Goal: Navigation & Orientation: Find specific page/section

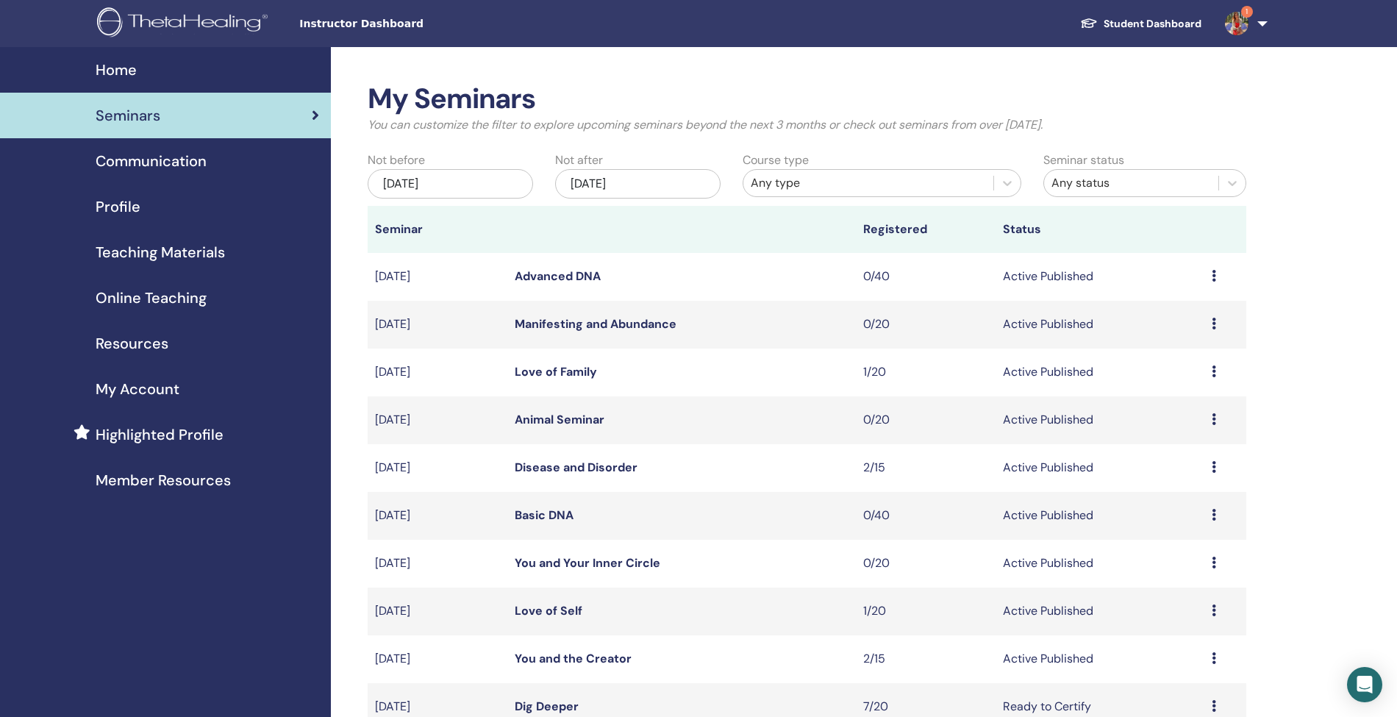
click at [1157, 27] on link "Student Dashboard" at bounding box center [1140, 23] width 145 height 27
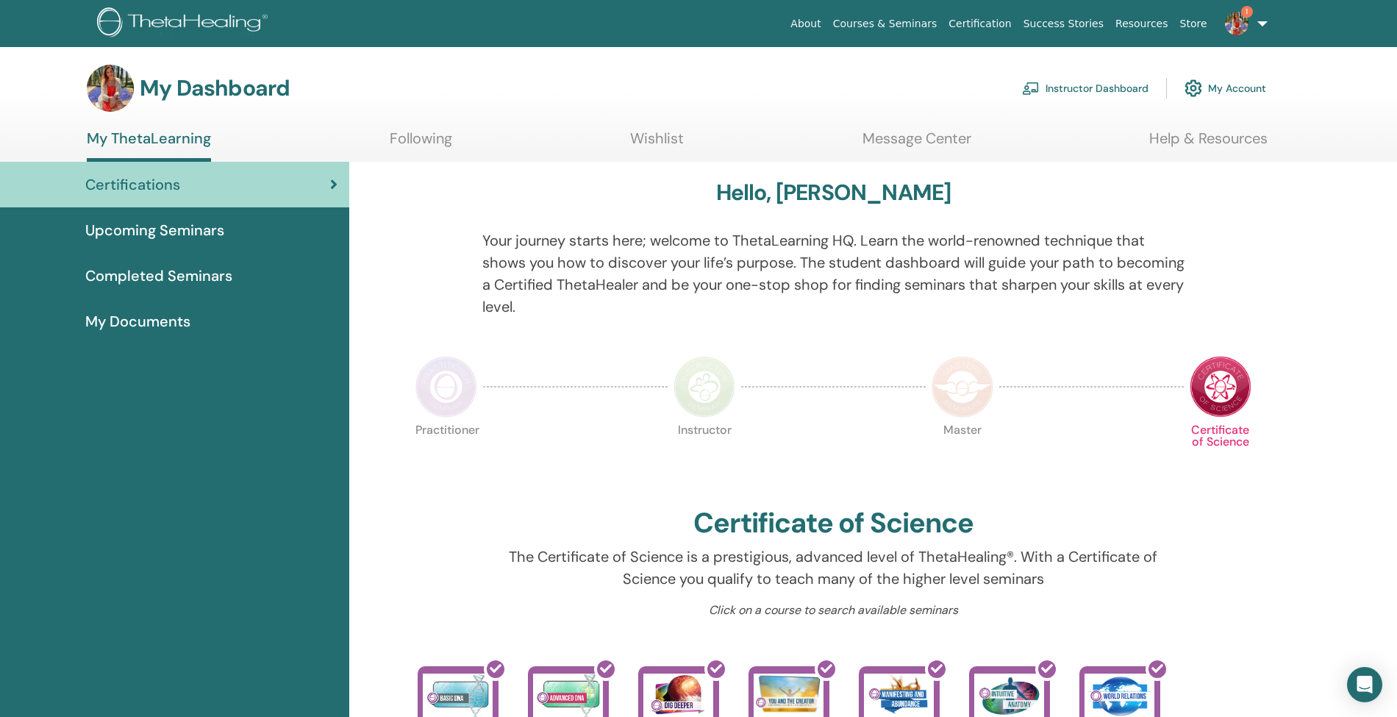
click at [929, 26] on link "Courses & Seminars" at bounding box center [885, 23] width 116 height 27
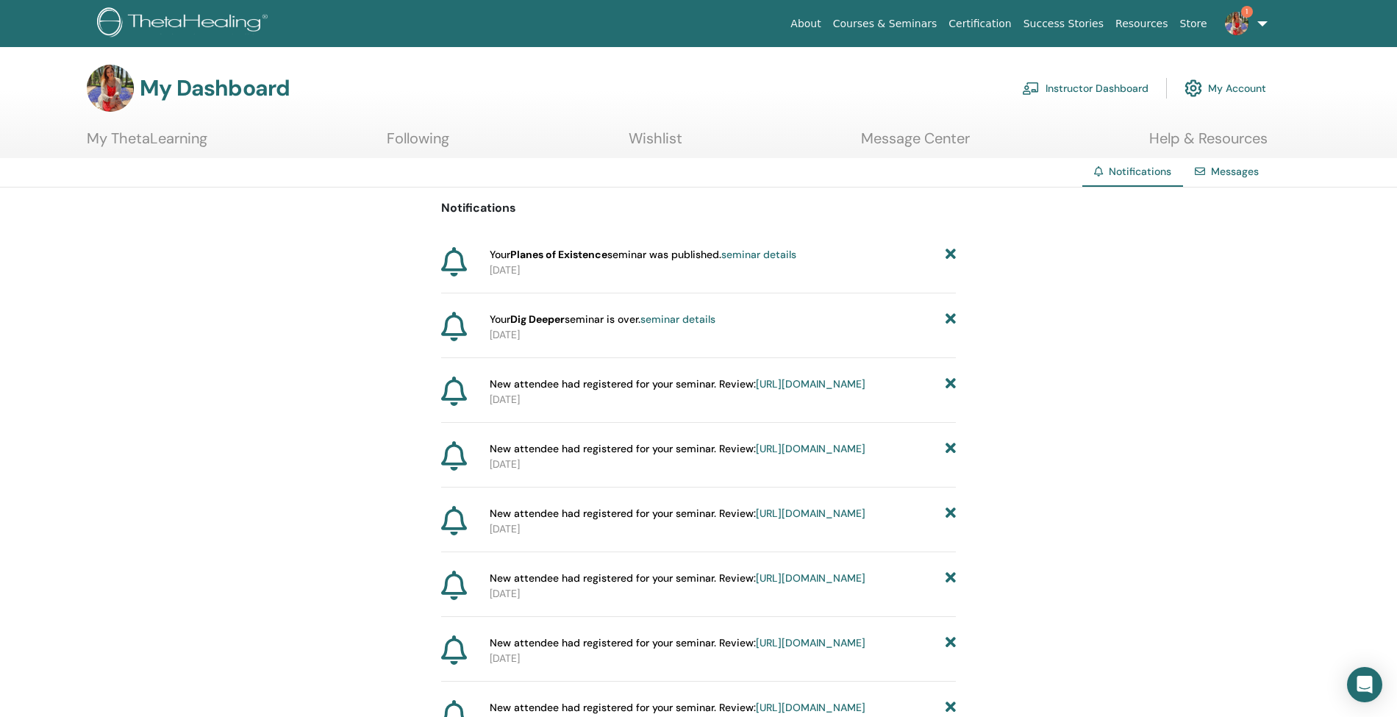
click at [1237, 87] on link "My Account" at bounding box center [1226, 88] width 82 height 32
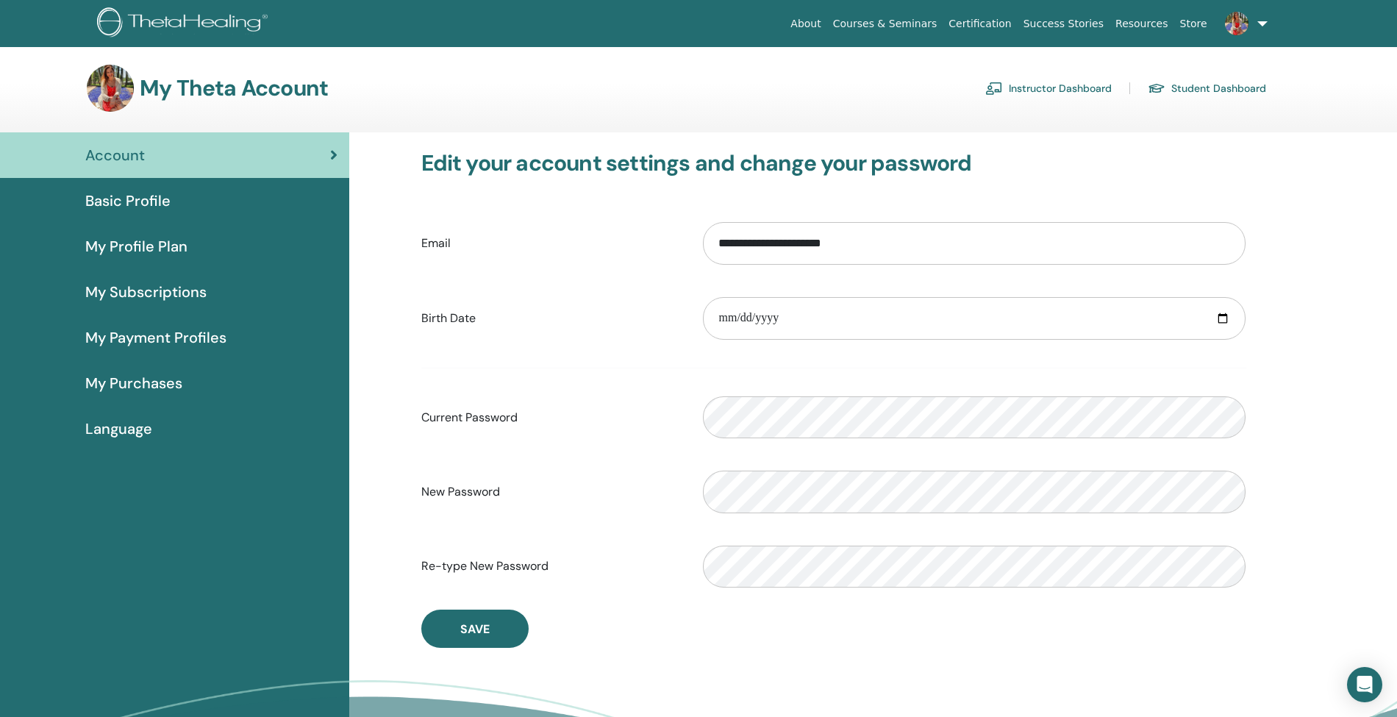
click at [1027, 85] on link "Instructor Dashboard" at bounding box center [1048, 88] width 126 height 24
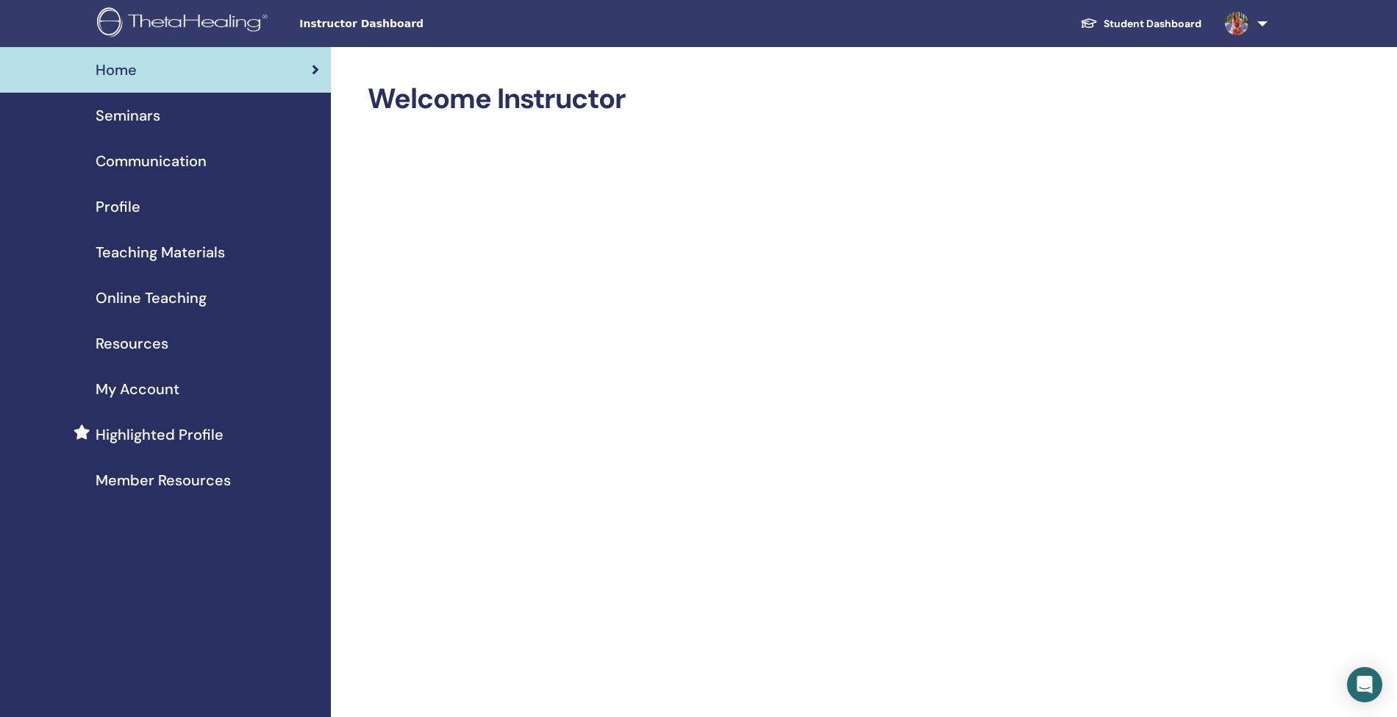
click at [126, 203] on span "Profile" at bounding box center [118, 207] width 45 height 22
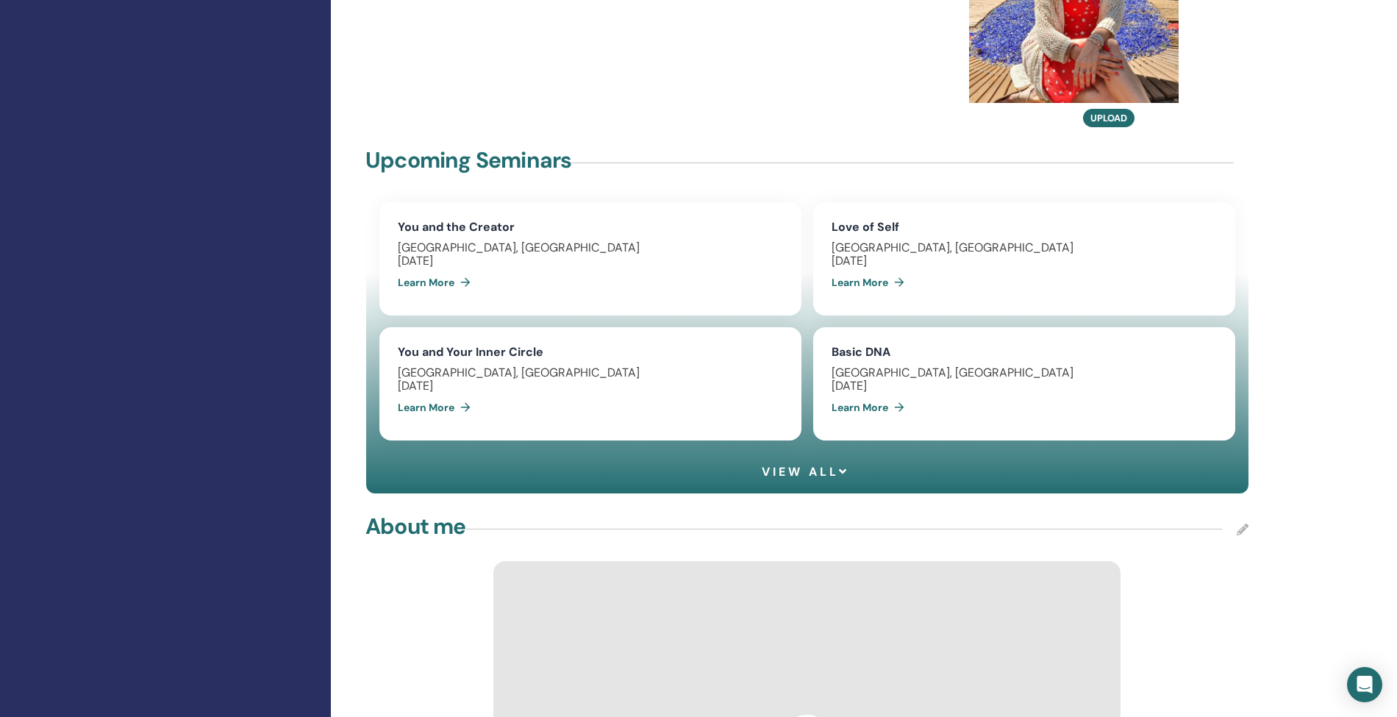
scroll to position [1019, 0]
click at [802, 464] on span "View all" at bounding box center [806, 471] width 88 height 14
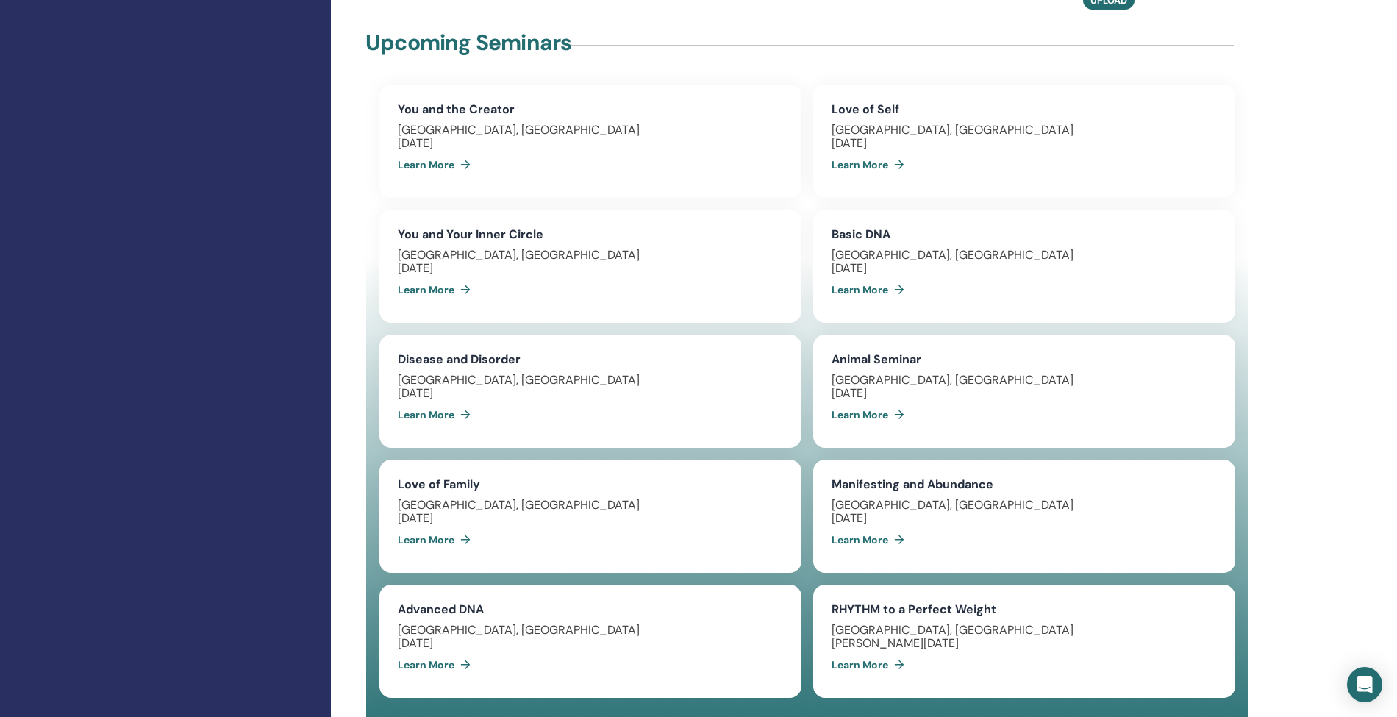
scroll to position [1166, 0]
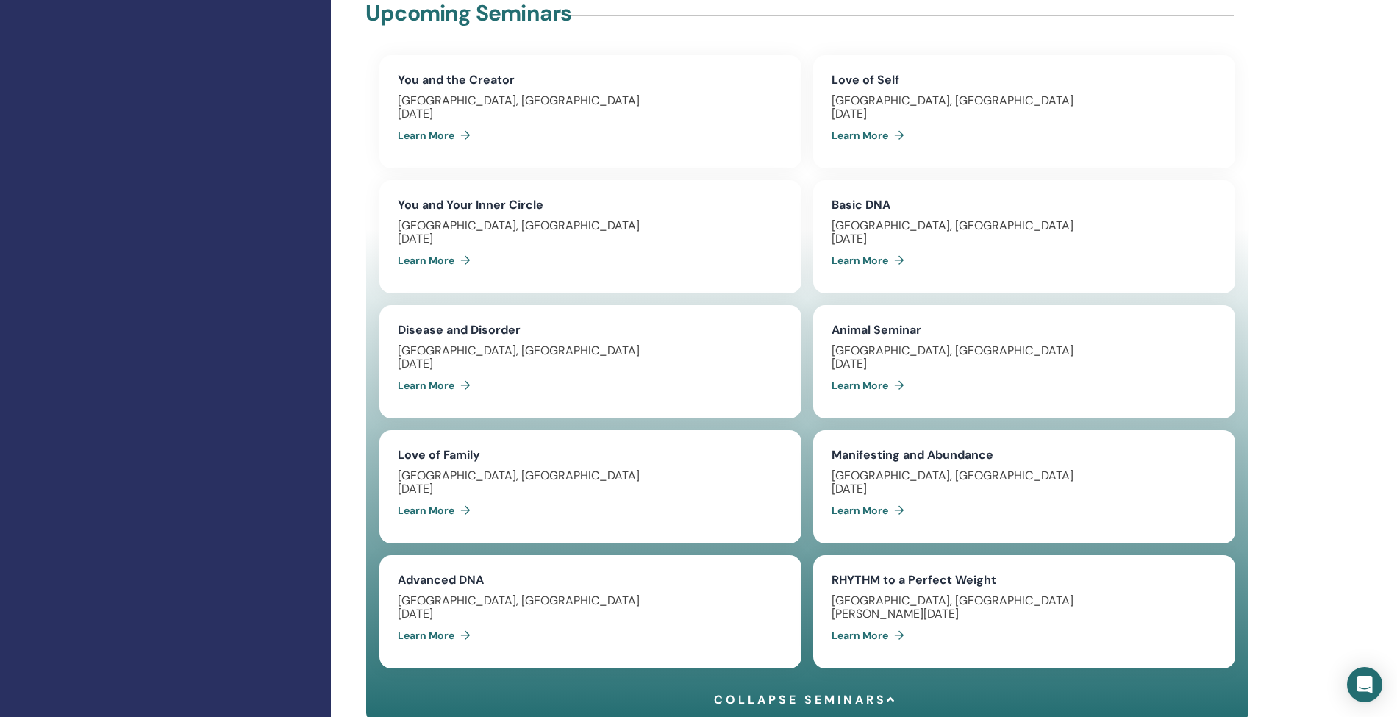
click at [816, 693] on span "Collapse seminars" at bounding box center [805, 700] width 183 height 14
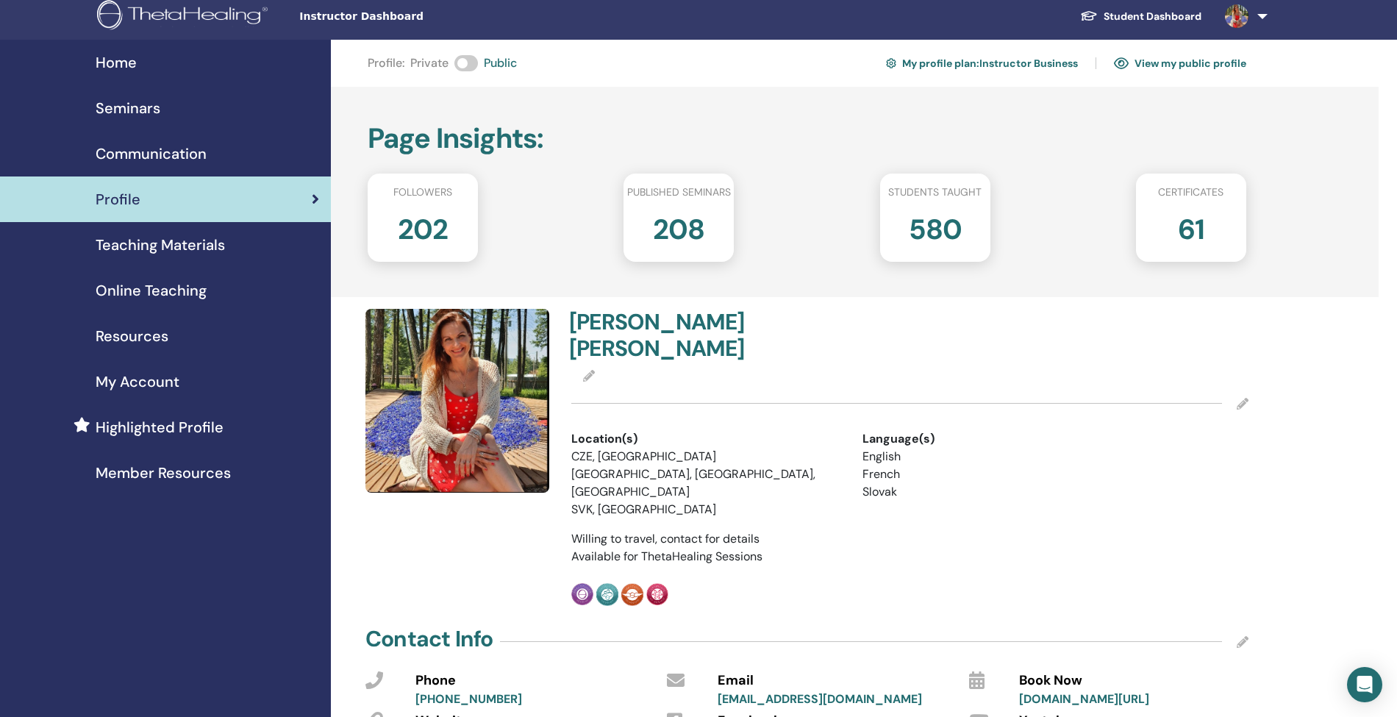
scroll to position [0, 0]
